Goal: Find specific page/section: Find specific page/section

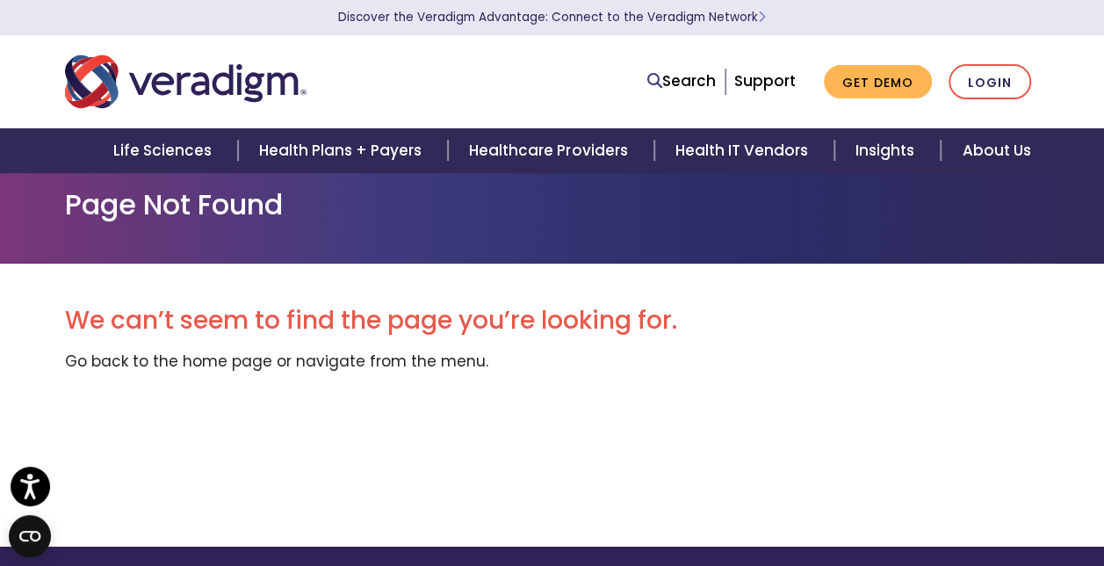
scroll to position [5, 0]
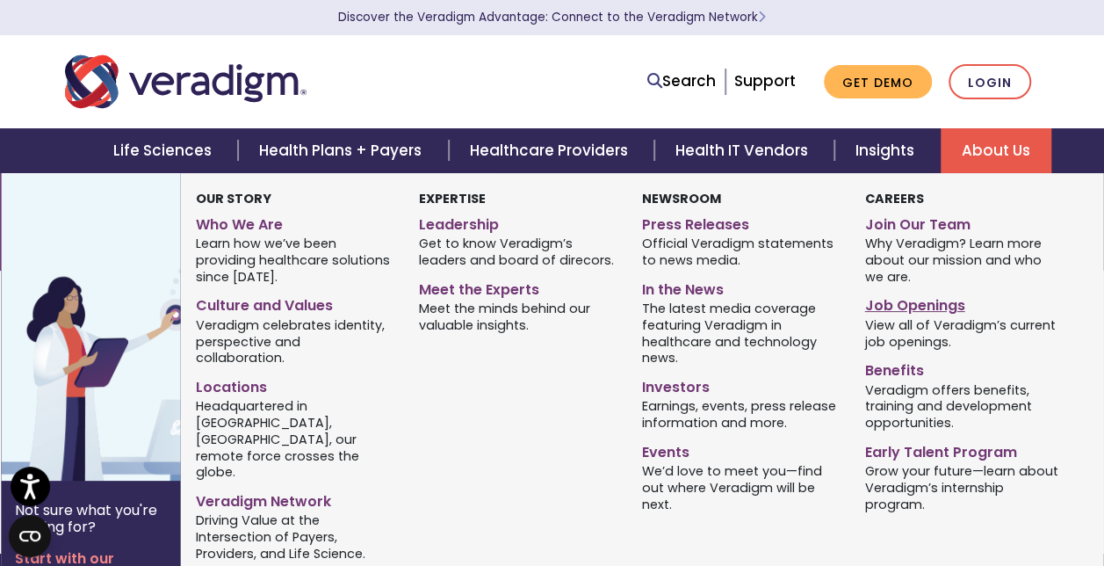
click at [933, 306] on link "Job Openings" at bounding box center [962, 302] width 197 height 25
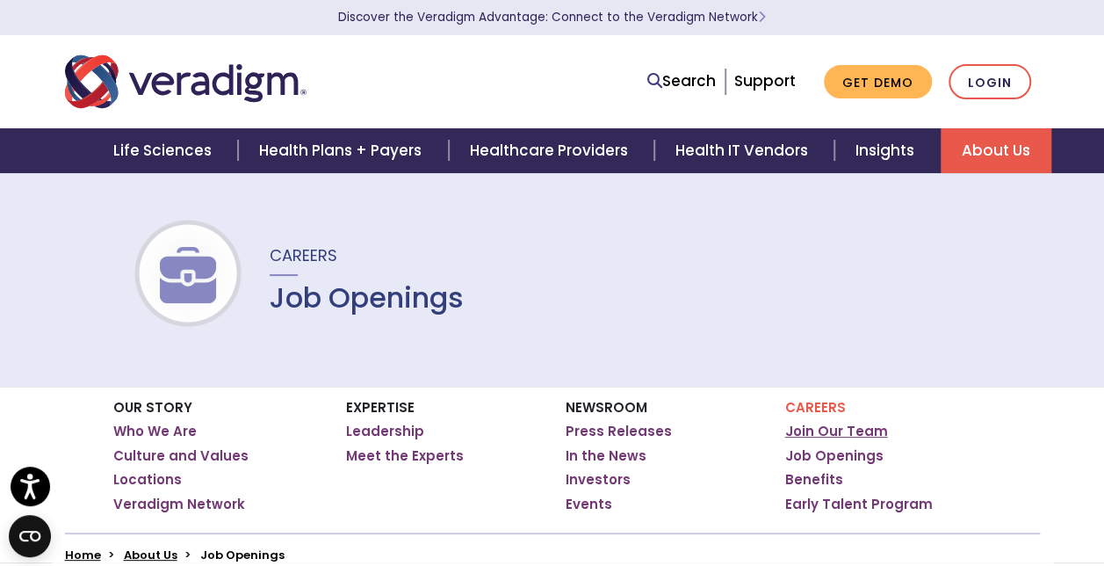
click at [845, 425] on link "Join Our Team" at bounding box center [836, 431] width 103 height 18
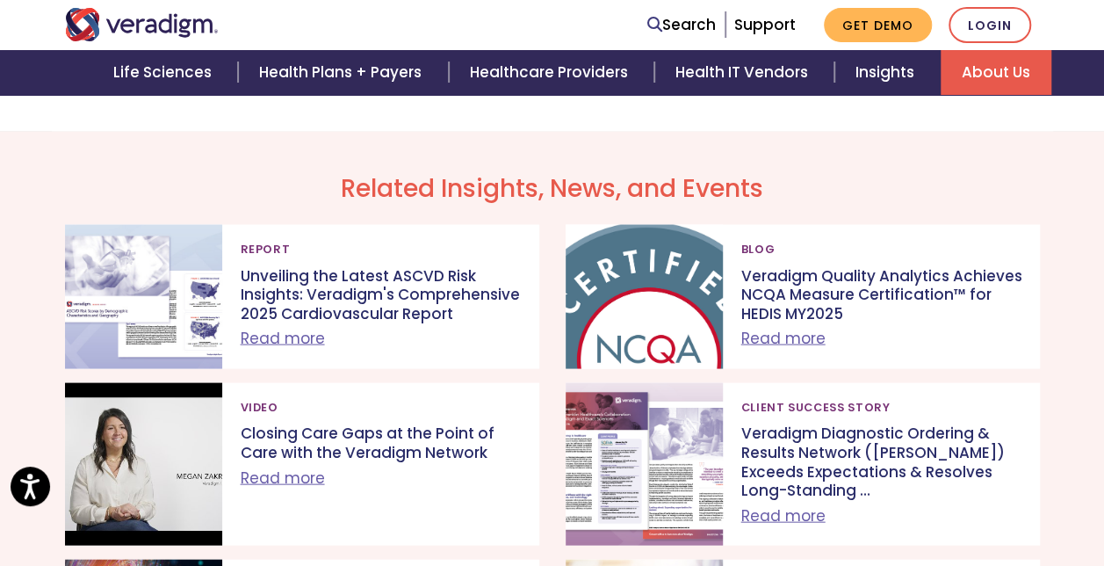
scroll to position [1621, 0]
